Goal: Transaction & Acquisition: Subscribe to service/newsletter

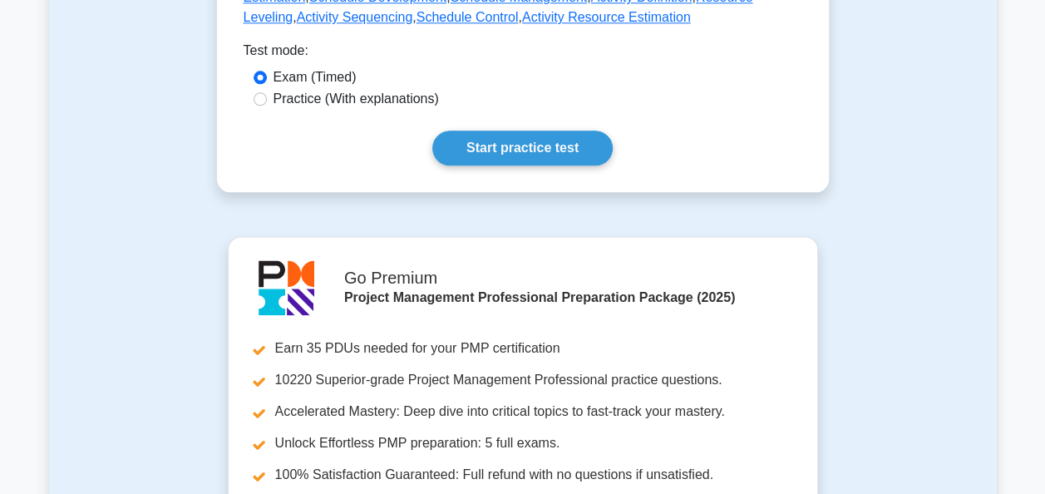
scroll to position [938, 0]
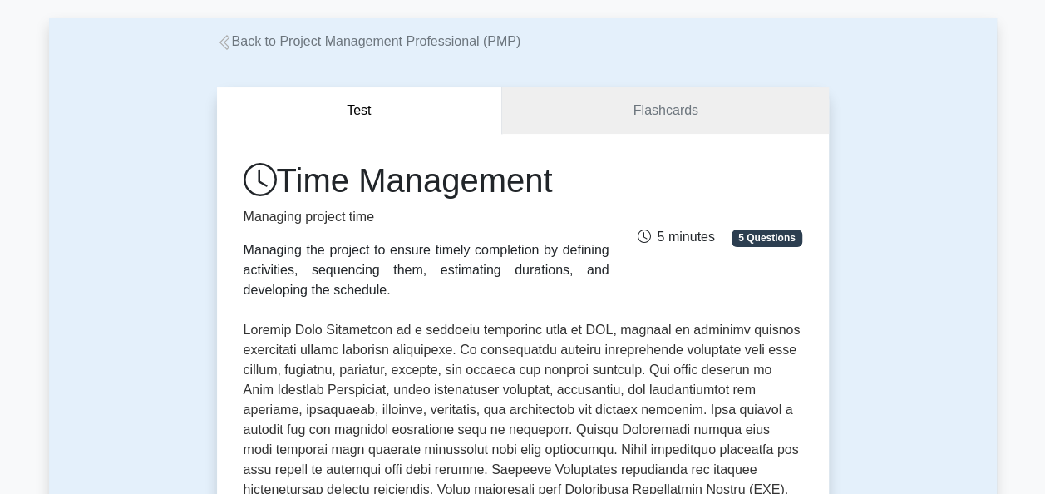
scroll to position [0, 0]
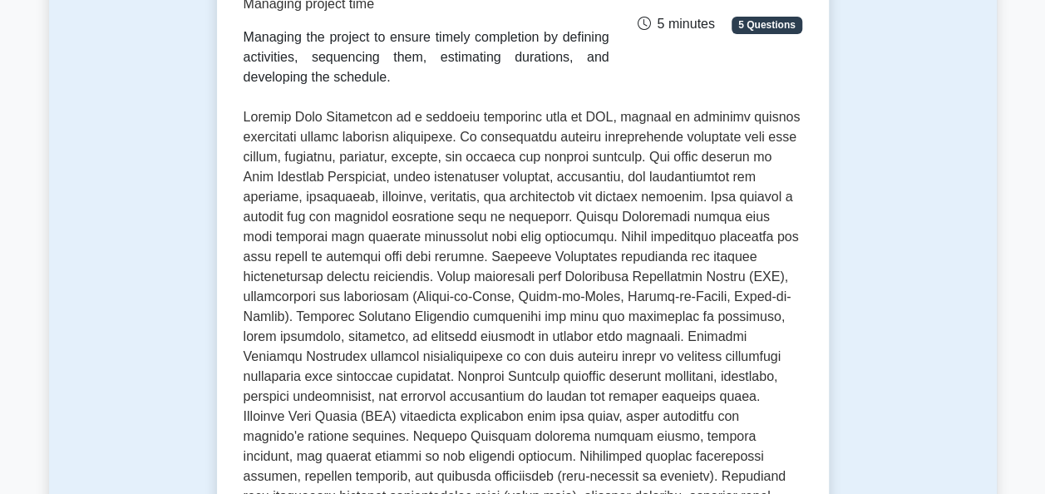
scroll to position [288, 0]
